Goal: Navigation & Orientation: Go to known website

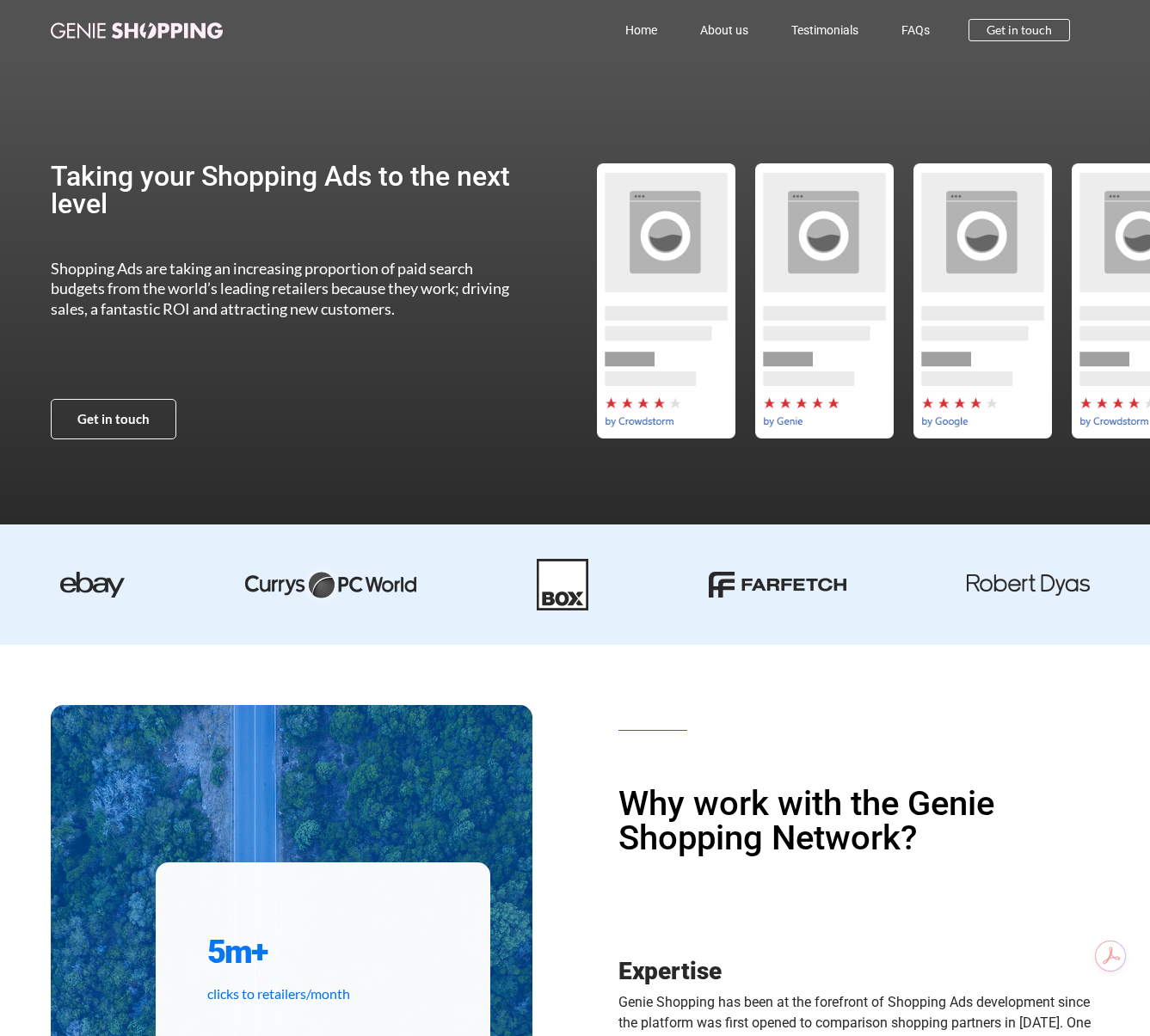
click at [812, 592] on img at bounding box center [777, 584] width 138 height 26
click at [1059, 572] on div at bounding box center [575, 585] width 1150 height 52
click at [839, 593] on img at bounding box center [777, 584] width 138 height 26
click at [607, 31] on link "Home" at bounding box center [641, 30] width 75 height 39
click at [640, 26] on link "Home" at bounding box center [641, 30] width 75 height 39
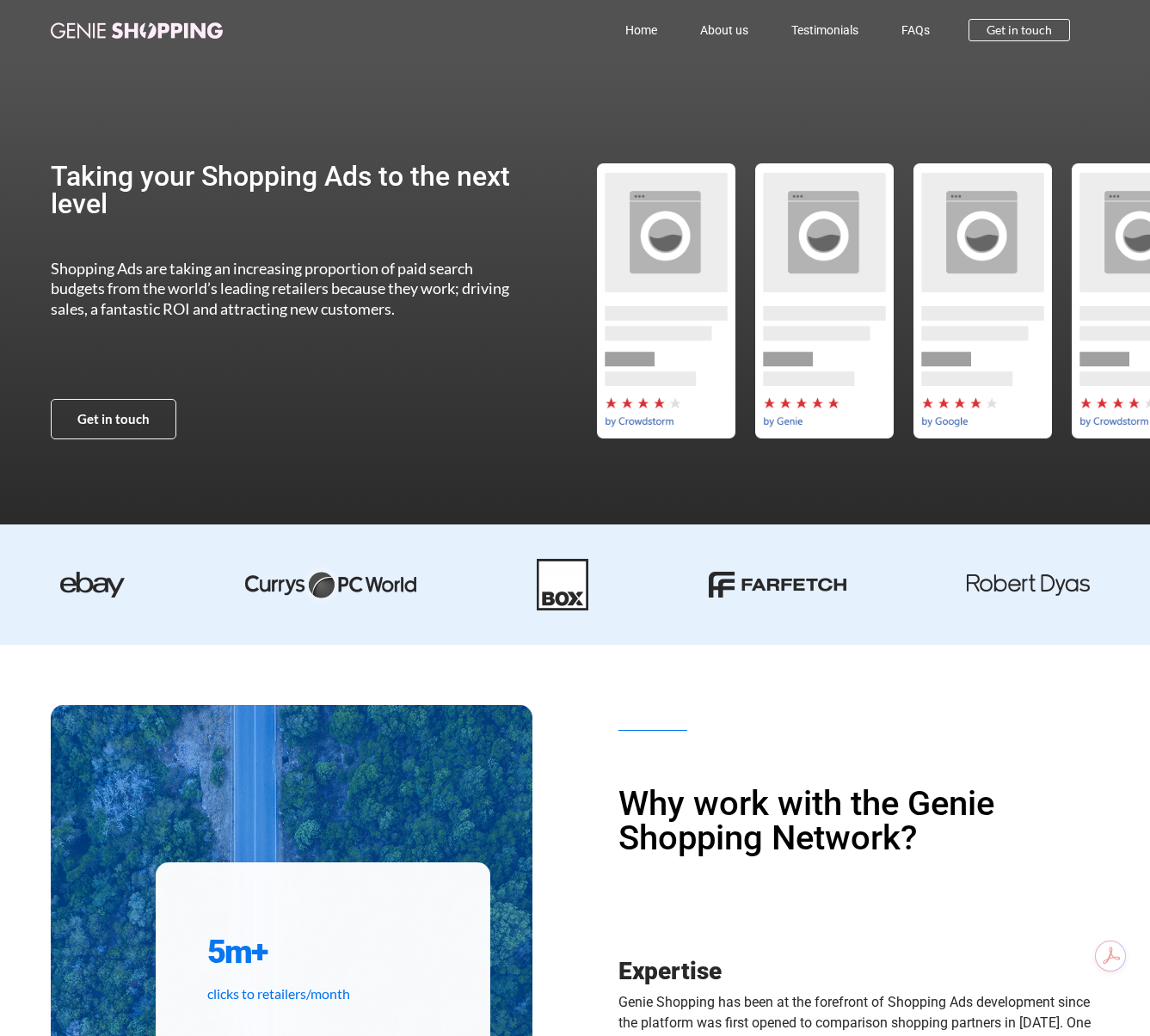
click at [180, 27] on img at bounding box center [137, 30] width 172 height 16
